Goal: Transaction & Acquisition: Register for event/course

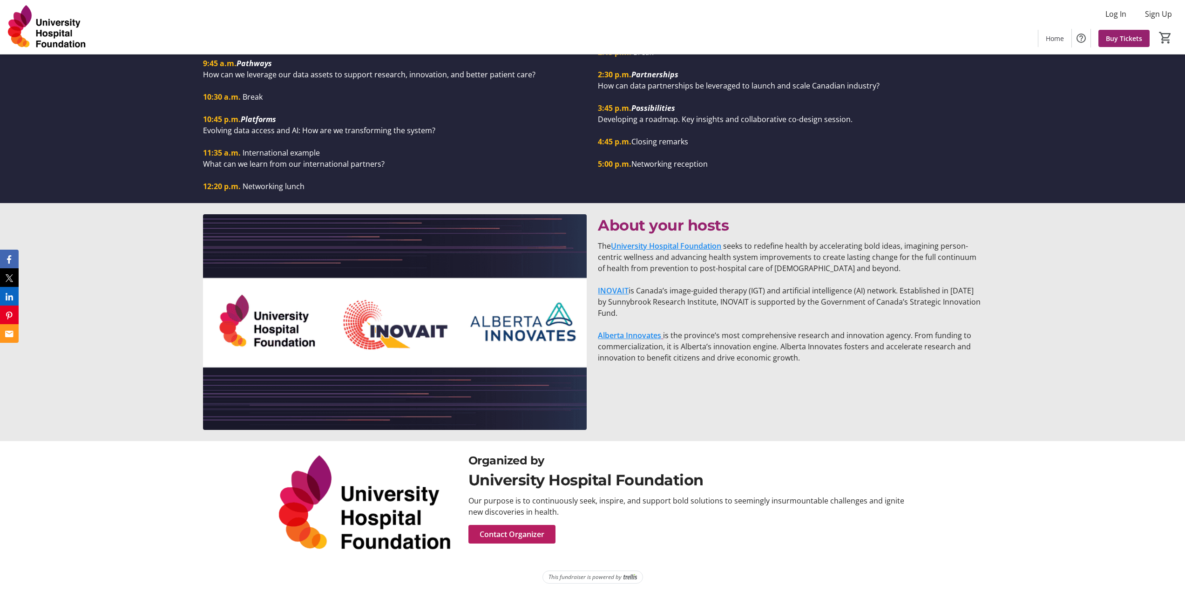
scroll to position [1111, 0]
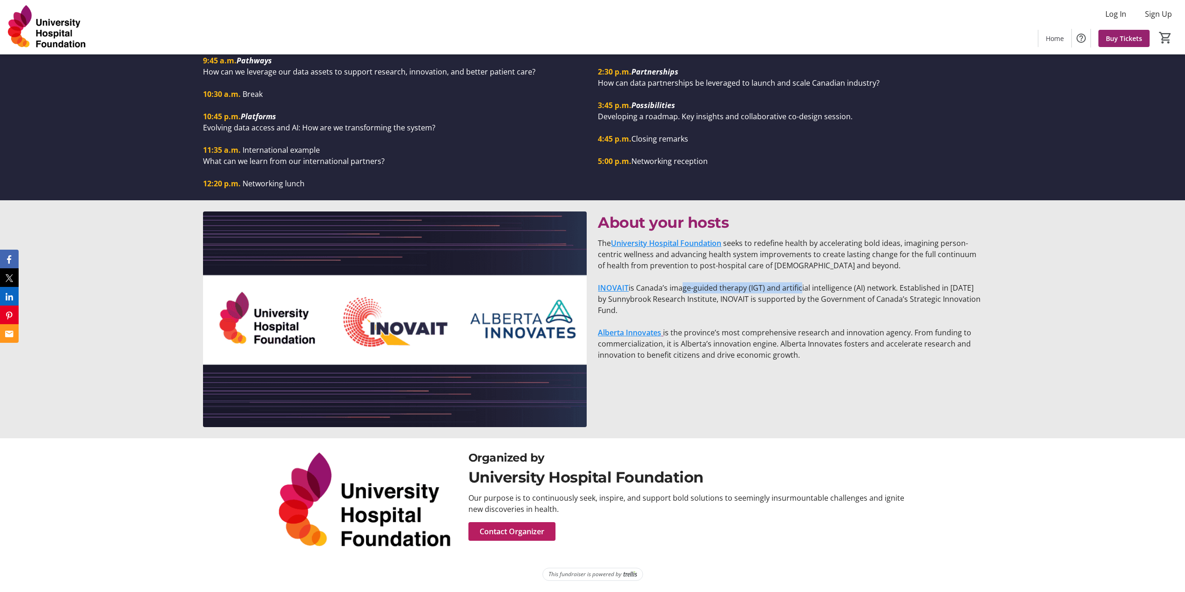
drag, startPoint x: 679, startPoint y: 289, endPoint x: 799, endPoint y: 292, distance: 119.8
click at [799, 292] on p "INOVAIT is Canada’s image-guided therapy (IGT) and artificial intelligence (AI)…" at bounding box center [790, 299] width 384 height 34
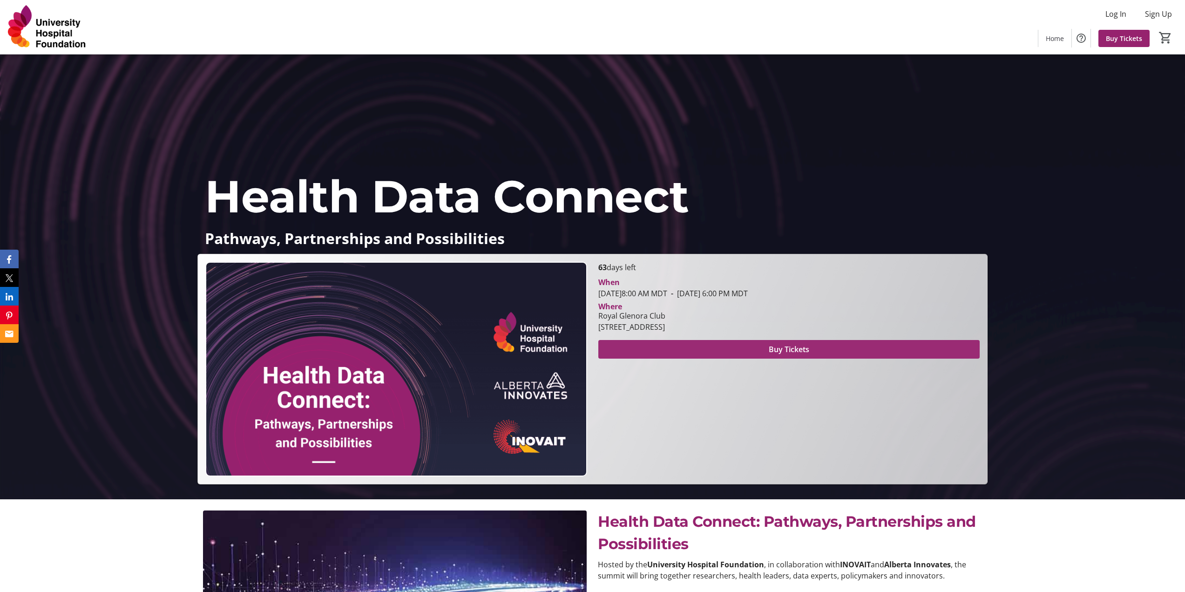
scroll to position [93, 0]
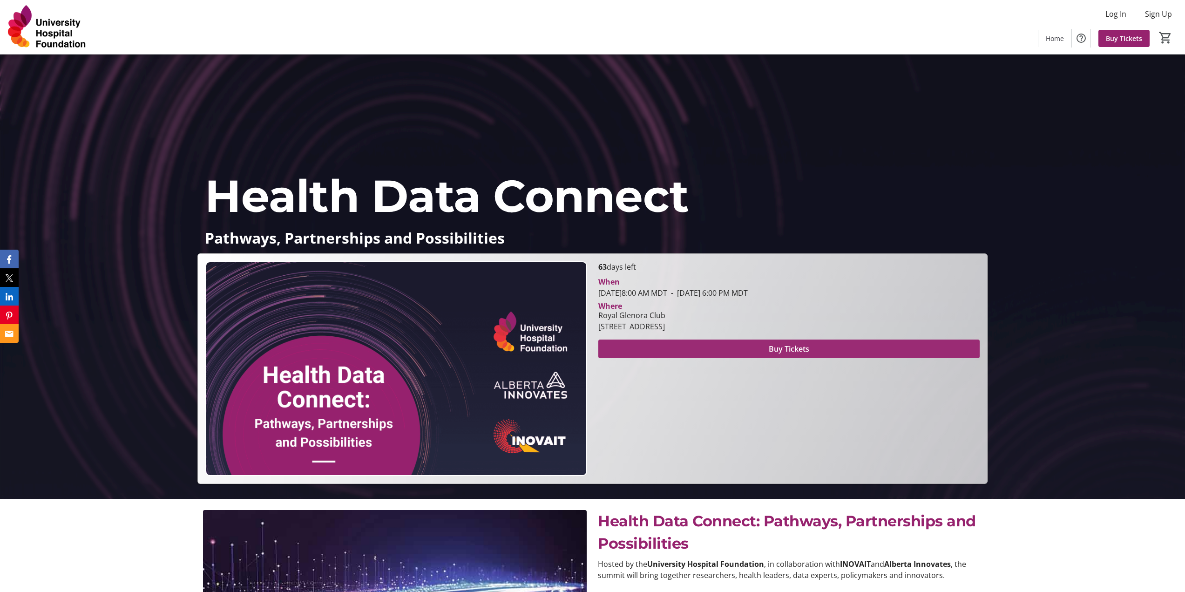
click at [786, 353] on span "Buy Tickets" at bounding box center [789, 348] width 41 height 11
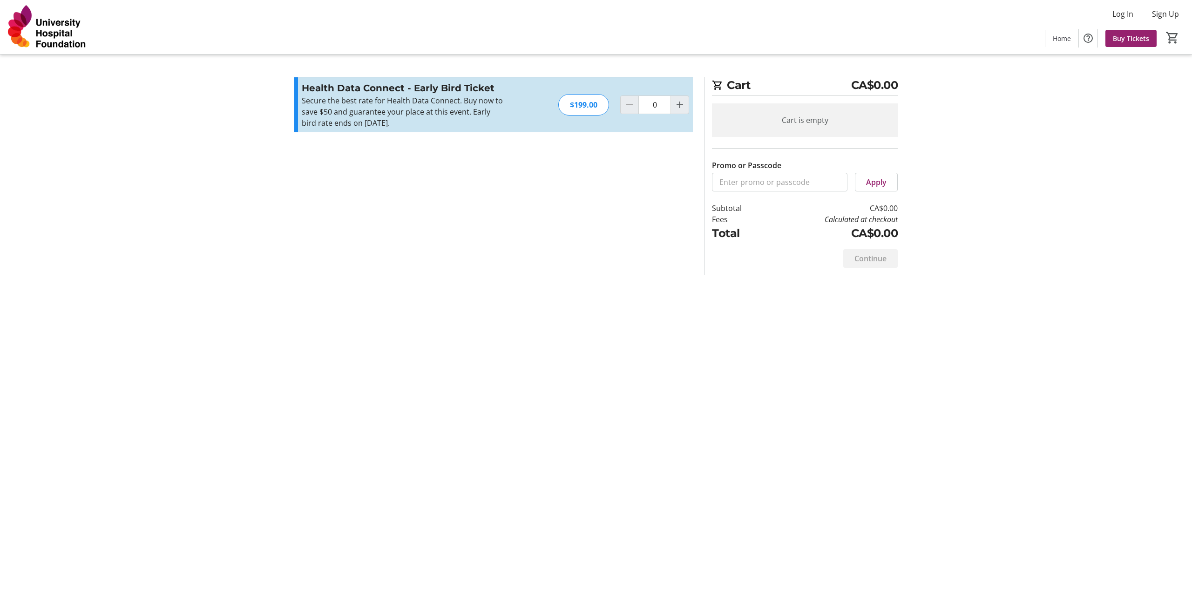
drag, startPoint x: 322, startPoint y: 102, endPoint x: 401, endPoint y: 126, distance: 82.4
click at [401, 126] on p "Secure the best rate for Health Data Connect. Buy now to save $50 and guarantee…" at bounding box center [404, 112] width 204 height 34
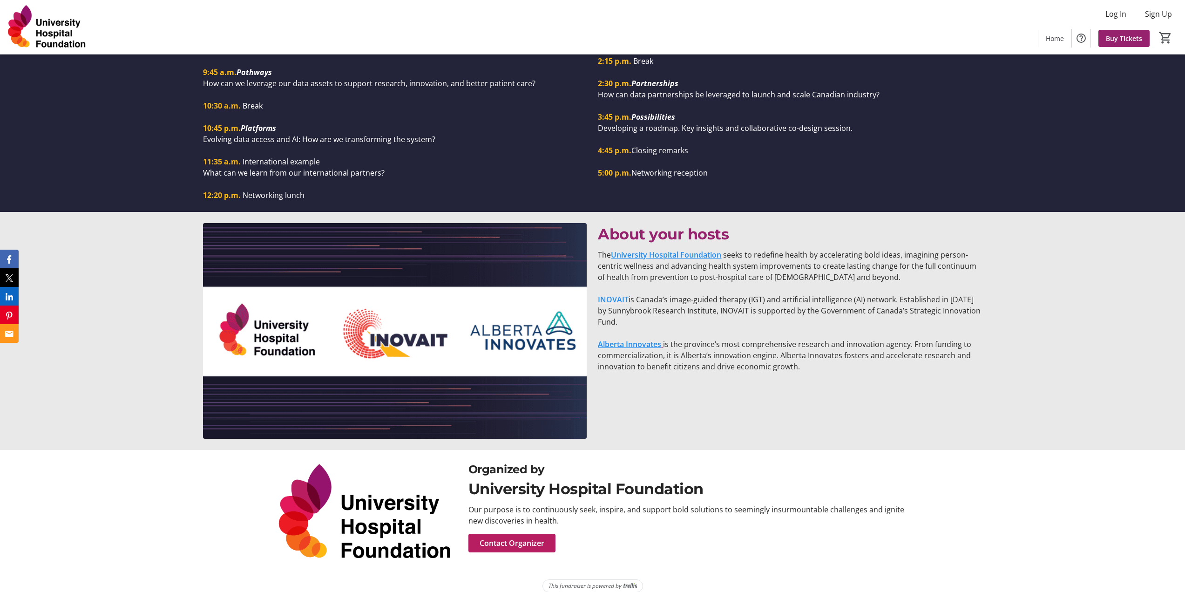
scroll to position [1111, 0]
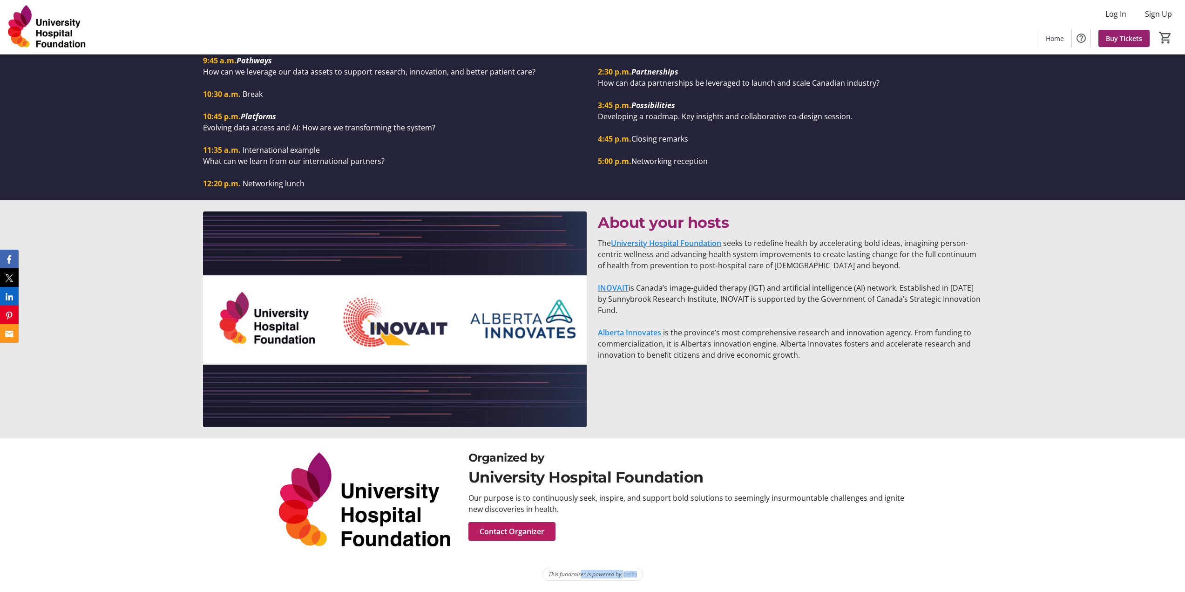
drag, startPoint x: 635, startPoint y: 573, endPoint x: 655, endPoint y: 573, distance: 20.5
click at [655, 573] on tr-shared-powered-by-trellis-ui "This fundraiser is powered by" at bounding box center [592, 580] width 779 height 24
